Goal: Information Seeking & Learning: Learn about a topic

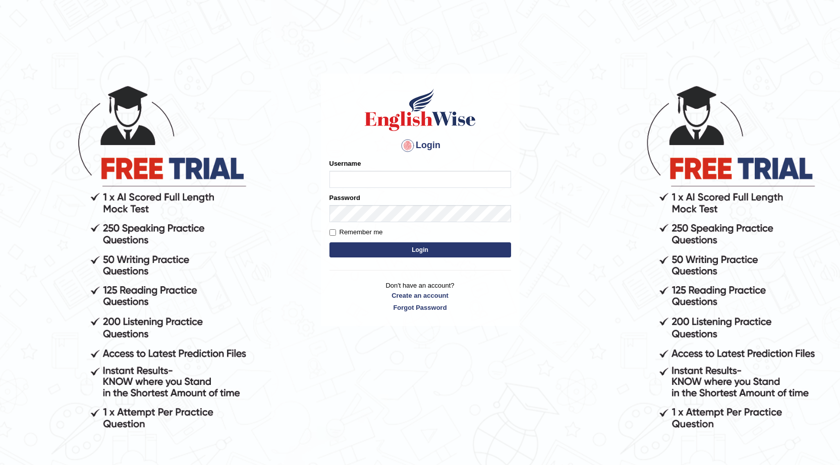
click at [383, 184] on input "Username" at bounding box center [420, 179] width 182 height 17
type input "sajandeepgrewal"
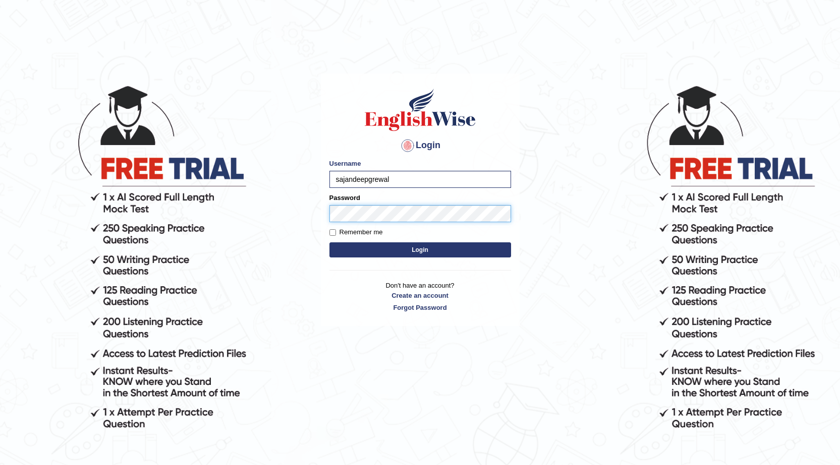
click at [329, 243] on button "Login" at bounding box center [420, 250] width 182 height 15
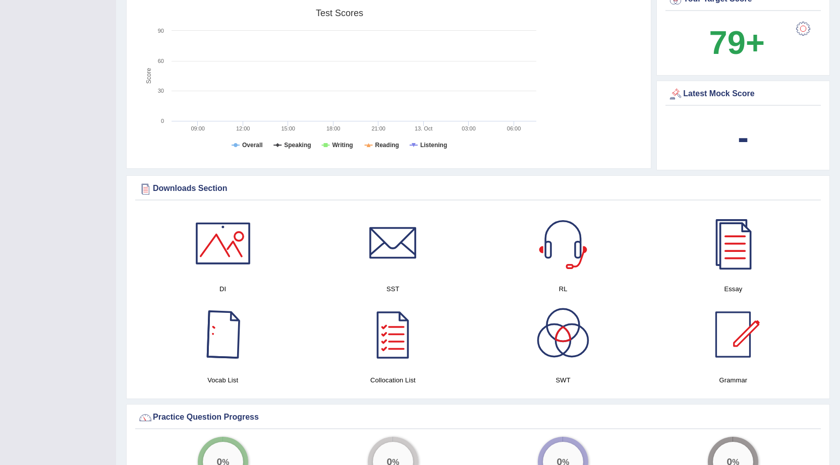
scroll to position [454, 0]
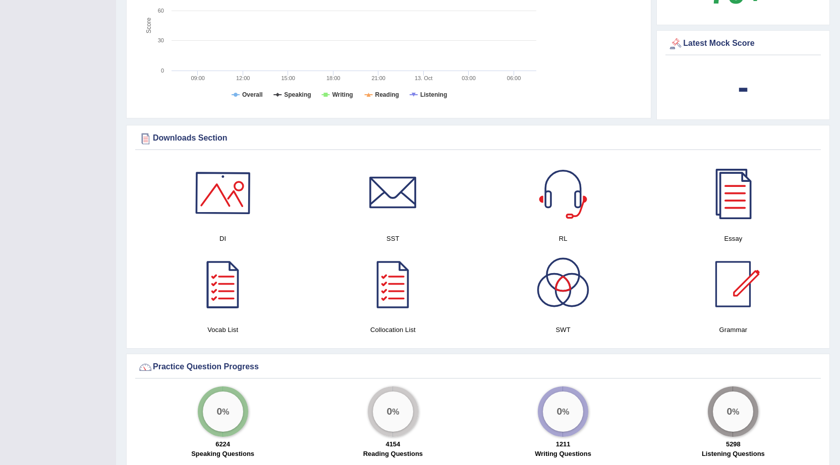
click at [229, 200] on div at bounding box center [223, 193] width 71 height 71
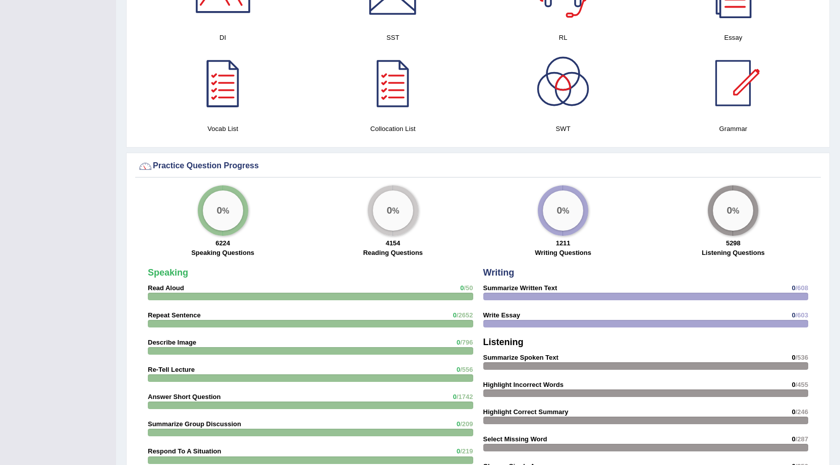
scroll to position [656, 0]
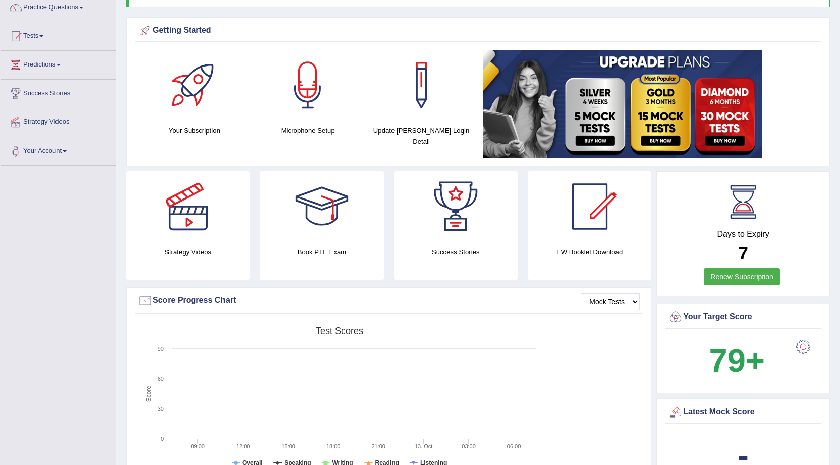
scroll to position [0, 0]
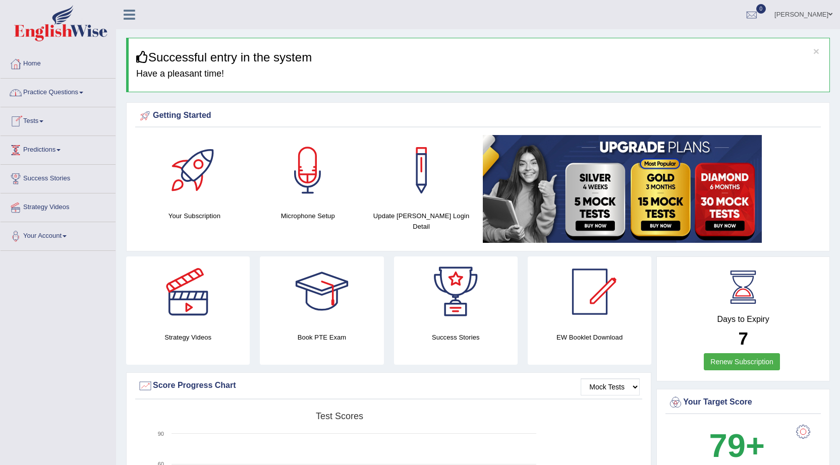
click at [55, 152] on link "Predictions" at bounding box center [58, 148] width 115 height 25
click at [51, 169] on link "Latest Predictions" at bounding box center [66, 173] width 94 height 18
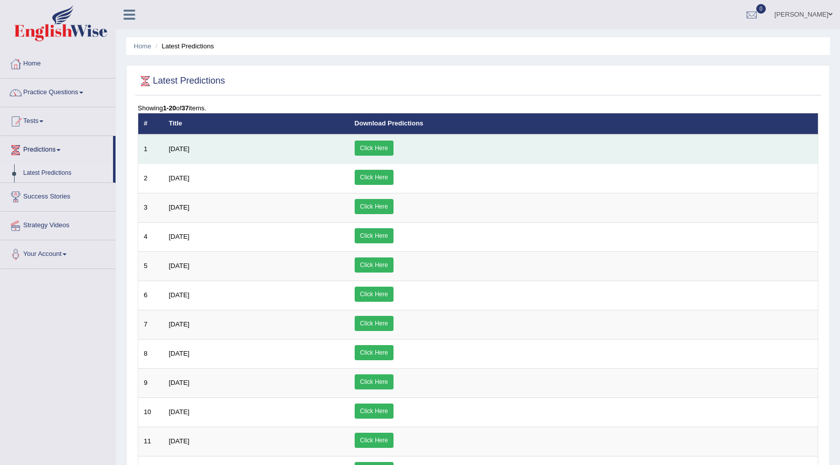
click at [393, 148] on link "Click Here" at bounding box center [374, 148] width 39 height 15
